Goal: Information Seeking & Learning: Learn about a topic

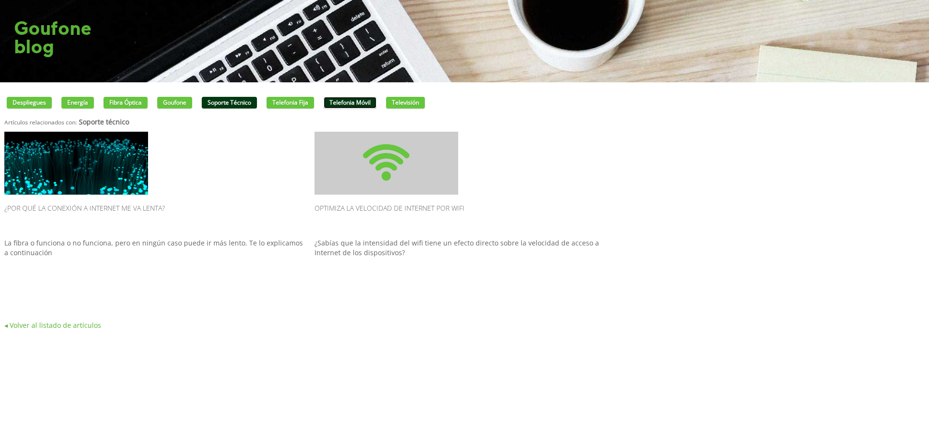
click at [353, 104] on link "Telefonia móvil" at bounding box center [350, 103] width 53 height 12
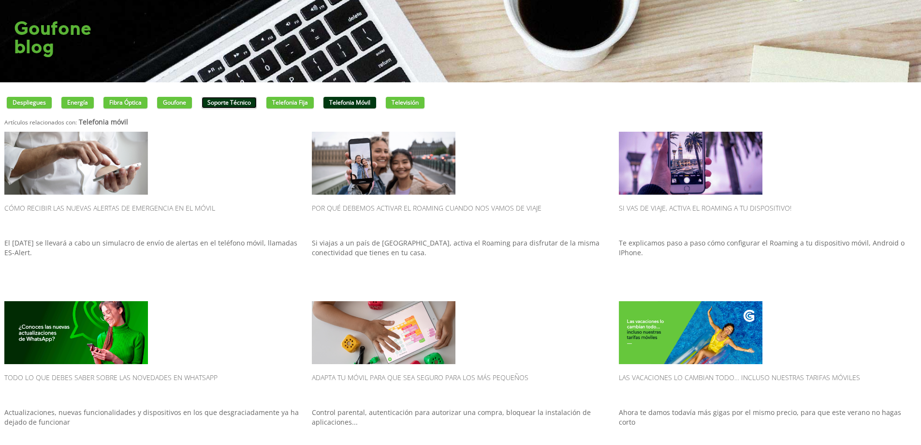
click at [225, 100] on link "Soporte técnico" at bounding box center [229, 103] width 55 height 12
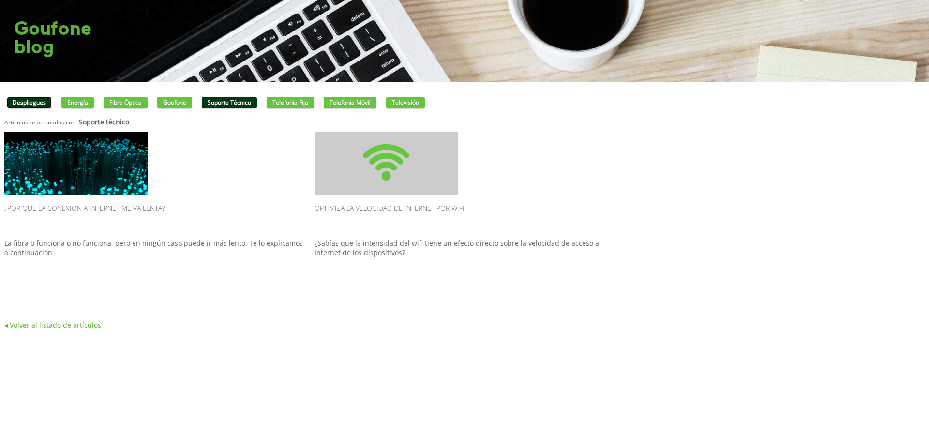
click at [28, 104] on link "Despliegues" at bounding box center [29, 103] width 45 height 12
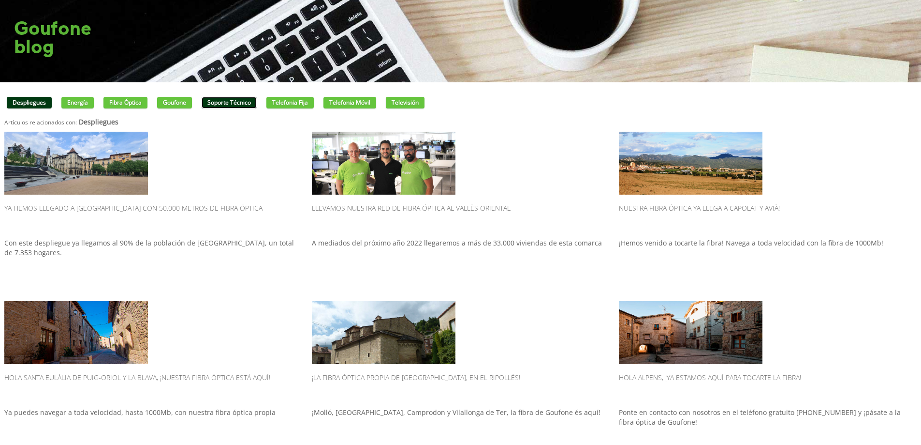
click at [224, 104] on link "Soporte técnico" at bounding box center [229, 103] width 55 height 12
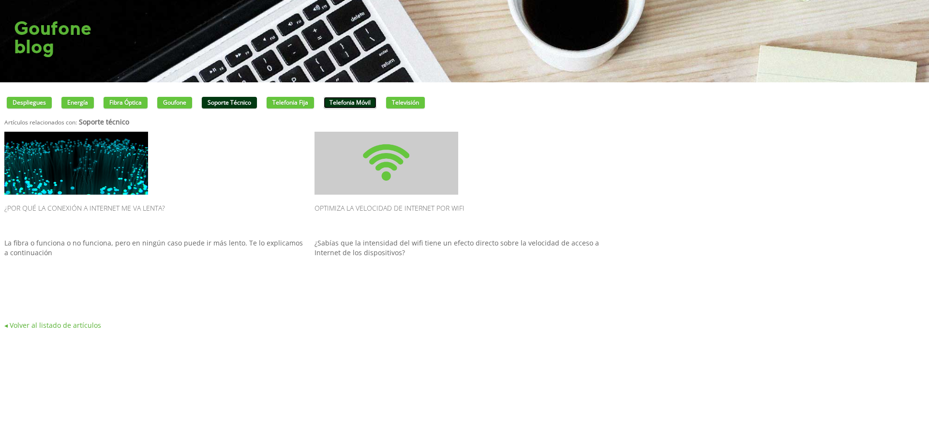
click at [360, 106] on link "Telefonia móvil" at bounding box center [350, 103] width 53 height 12
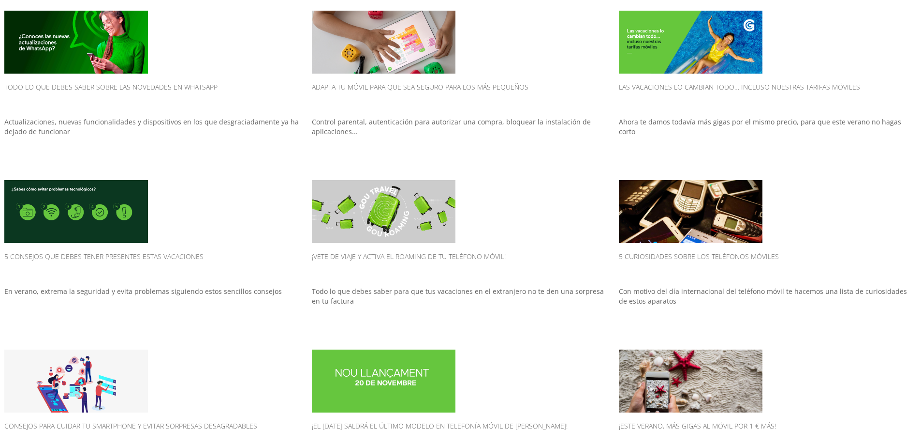
scroll to position [185, 0]
